Goal: Task Accomplishment & Management: Manage account settings

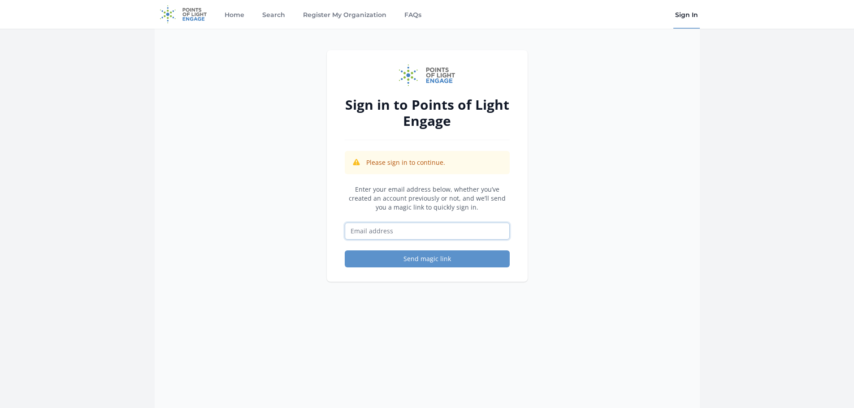
click at [412, 230] on input "Email address" at bounding box center [427, 231] width 165 height 17
type input "volunteer@sisterjose.org"
click at [383, 264] on button "Send magic link" at bounding box center [427, 259] width 165 height 17
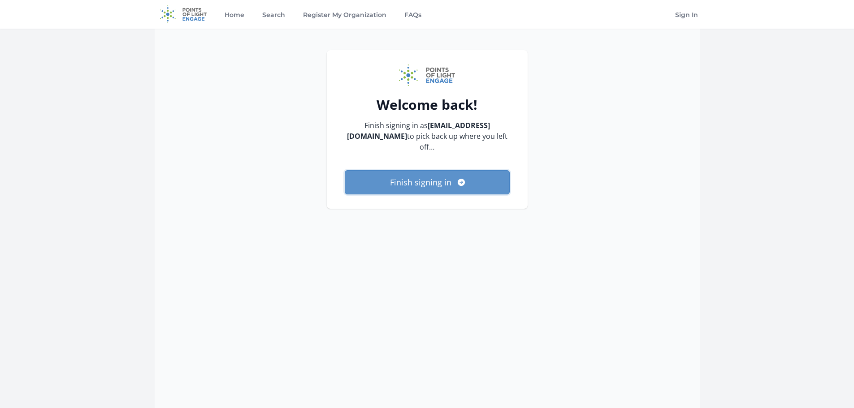
drag, startPoint x: 393, startPoint y: 177, endPoint x: 349, endPoint y: 230, distance: 69.0
click at [393, 177] on button "Finish signing in" at bounding box center [427, 182] width 165 height 24
